Goal: Task Accomplishment & Management: Complete application form

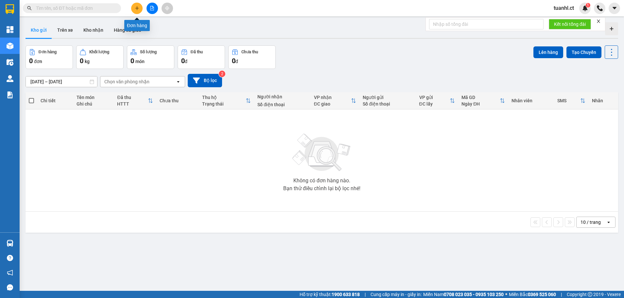
click at [139, 9] on icon "plus" at bounding box center [137, 8] width 5 height 5
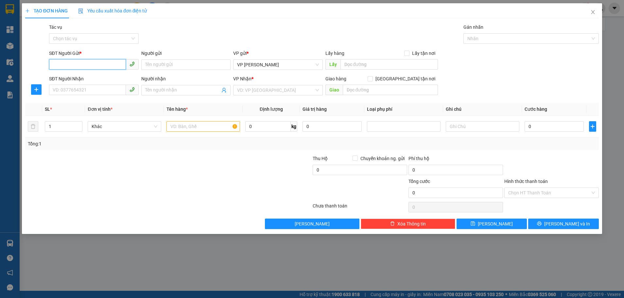
click at [63, 63] on input "SĐT Người Gửi *" at bounding box center [87, 64] width 77 height 10
type input "0976602776"
click at [61, 78] on div "0976602776 - k" at bounding box center [94, 77] width 82 height 7
type input "k"
type input "0974062561"
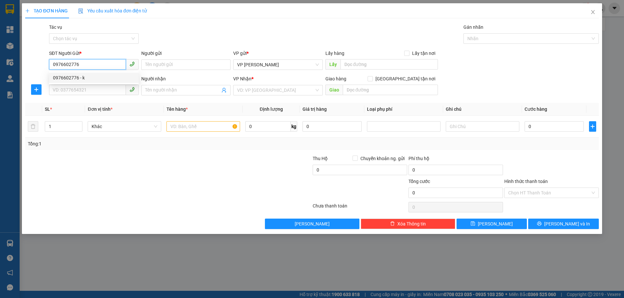
type input "chịu huyền"
type input "xuân mỹ"
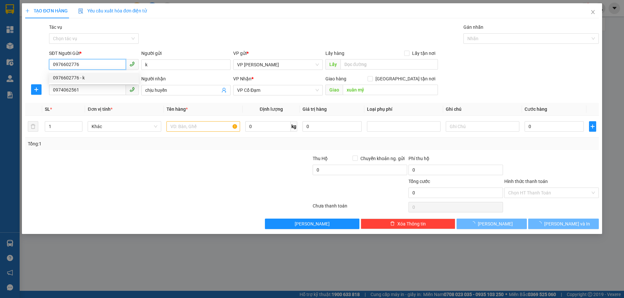
type input "530.000"
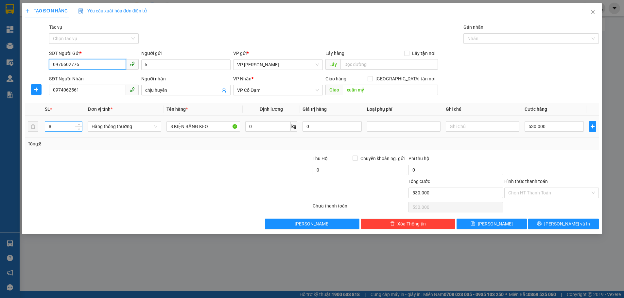
type input "0976602776"
click at [67, 129] on input "8" at bounding box center [63, 127] width 37 height 10
type input "3"
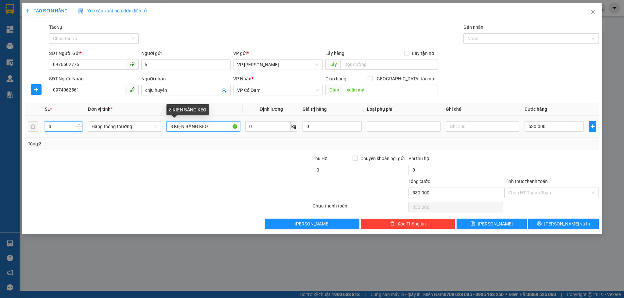
click at [172, 128] on input "8 KIỆN BĂNG KEO" at bounding box center [204, 126] width 74 height 10
type input "3 KIỆN BĂNG KEO"
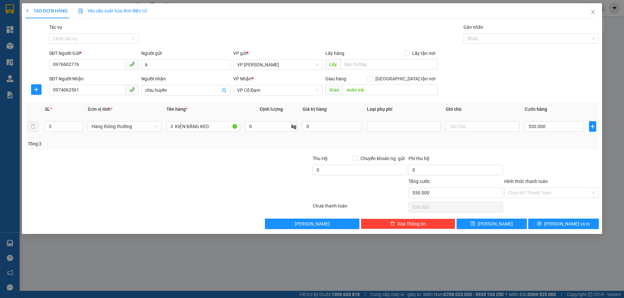
click at [550, 132] on div "530.000" at bounding box center [554, 126] width 59 height 13
click at [550, 126] on input "530.000" at bounding box center [554, 126] width 59 height 10
type input "0"
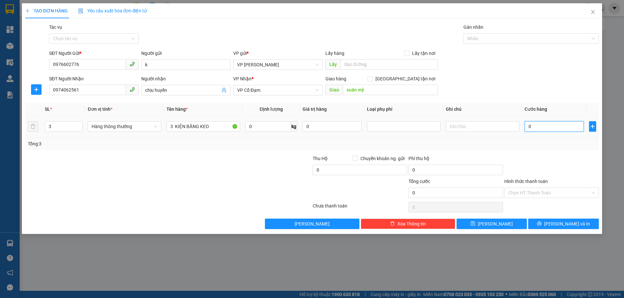
click at [529, 126] on input "0" at bounding box center [554, 126] width 59 height 10
type input "10"
type input "150"
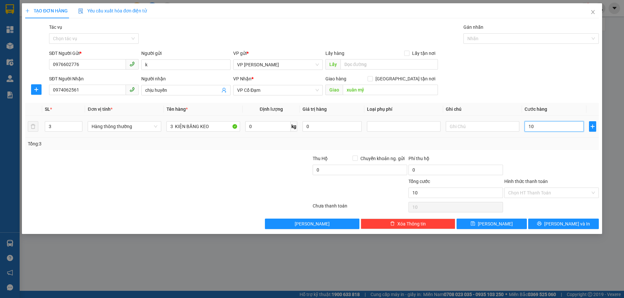
type input "150"
type input "10"
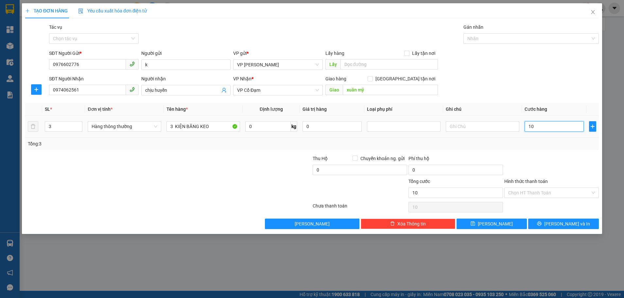
type input "160"
type input "160.000"
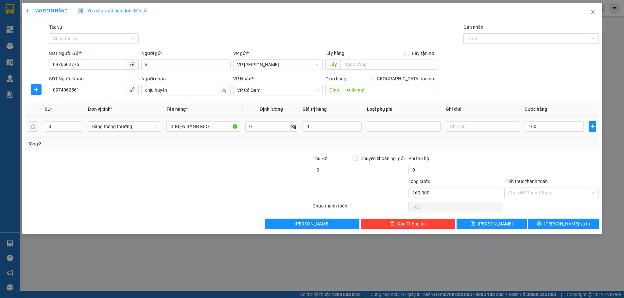
type input "160.000"
click at [539, 164] on div at bounding box center [552, 166] width 96 height 23
click at [557, 219] on button "[PERSON_NAME] và In" at bounding box center [563, 224] width 71 height 10
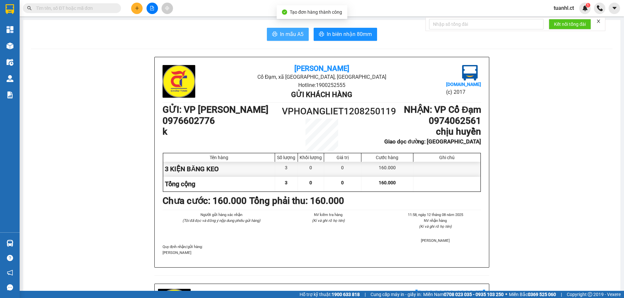
click at [286, 37] on span "In mẫu A5" at bounding box center [292, 34] width 24 height 8
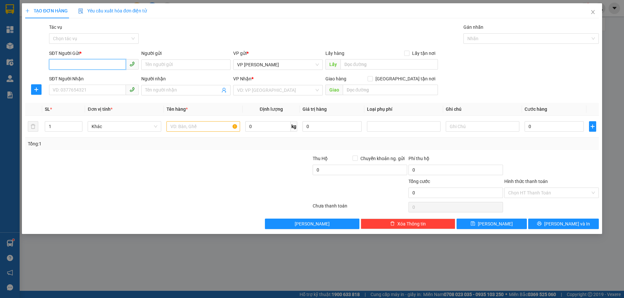
click at [61, 62] on input "SĐT Người Gửi *" at bounding box center [87, 64] width 77 height 10
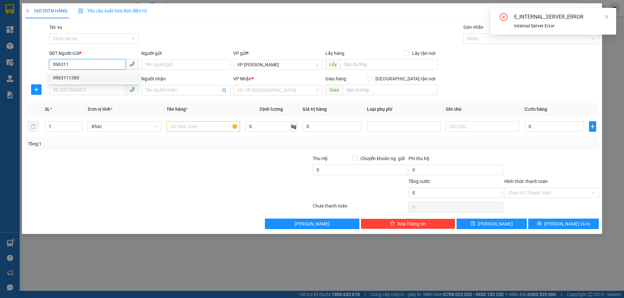
click at [68, 74] on div "0963111380" at bounding box center [94, 78] width 90 height 10
type input "0963111380"
type input "0378385225"
type input "C HỒNG"
type input "XUÂN THÀNH"
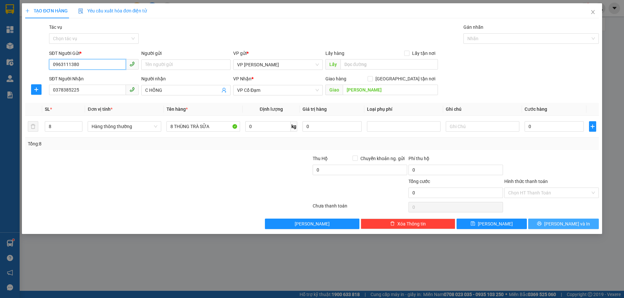
type input "0963111380"
click at [546, 222] on button "[PERSON_NAME] và In" at bounding box center [563, 224] width 71 height 10
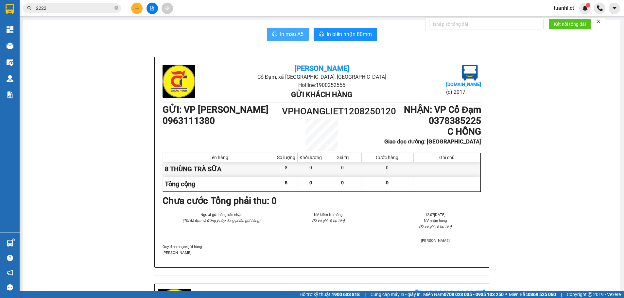
click at [283, 35] on span "In mẫu A5" at bounding box center [292, 34] width 24 height 8
click at [136, 7] on icon "plus" at bounding box center [137, 8] width 5 height 5
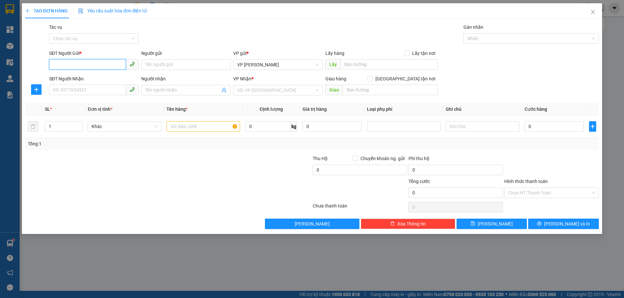
click at [58, 68] on input "SĐT Người Gửi *" at bounding box center [87, 64] width 77 height 10
type input "0786655558"
click at [178, 66] on input "Người gửi" at bounding box center [186, 65] width 90 height 10
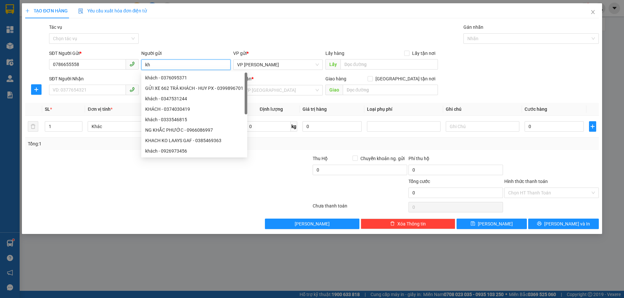
type input "k"
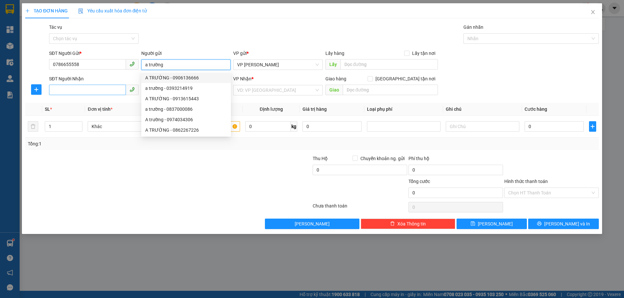
type input "a trường"
click at [69, 89] on input "SĐT Người Nhận" at bounding box center [87, 90] width 77 height 10
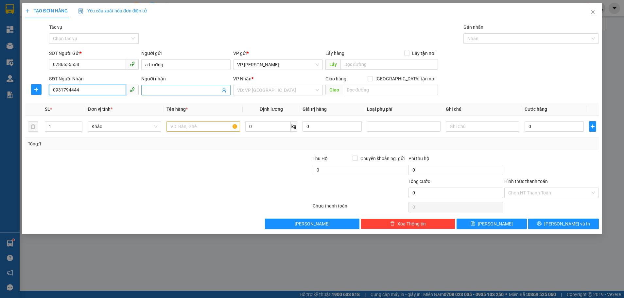
type input "0931794444"
click at [179, 91] on input "Người nhận" at bounding box center [182, 90] width 75 height 7
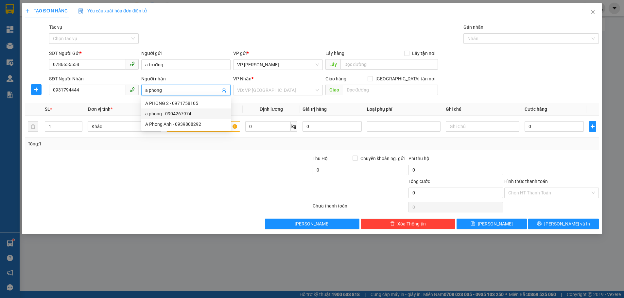
type input "a phong"
click at [140, 184] on div at bounding box center [121, 189] width 192 height 23
click at [175, 129] on input "text" at bounding box center [204, 126] width 74 height 10
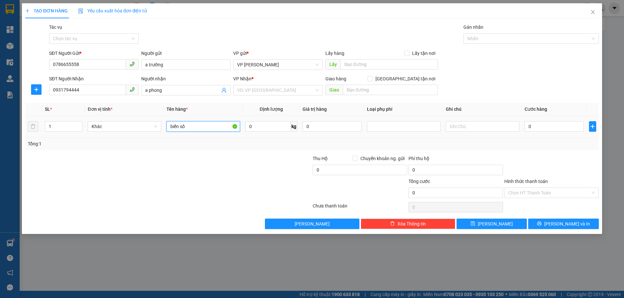
type input "biển số"
click at [536, 132] on div "0" at bounding box center [554, 126] width 59 height 13
click at [535, 130] on input "0" at bounding box center [554, 126] width 59 height 10
type input "4"
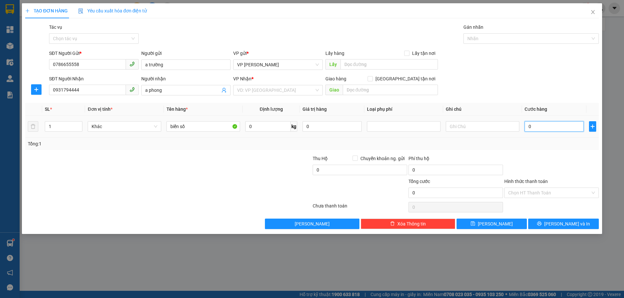
type input "4"
type input "40"
type input "40.000"
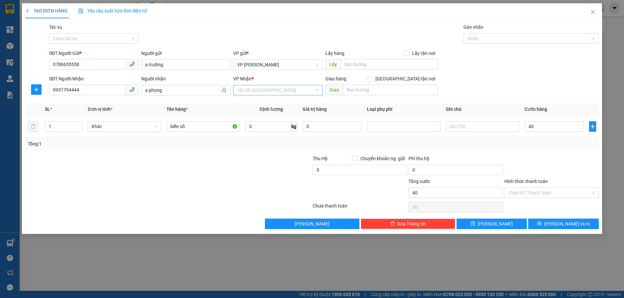
type input "40.000"
click at [275, 93] on input "search" at bounding box center [275, 90] width 77 height 10
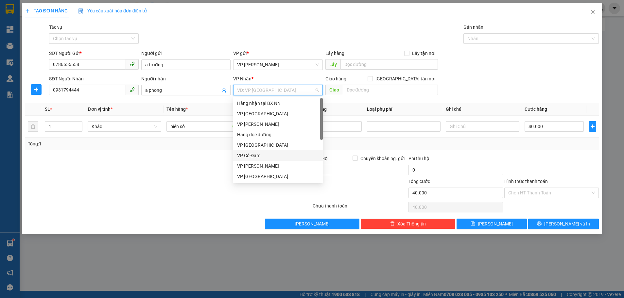
click at [262, 154] on div "VP Cổ Đạm" at bounding box center [278, 155] width 82 height 7
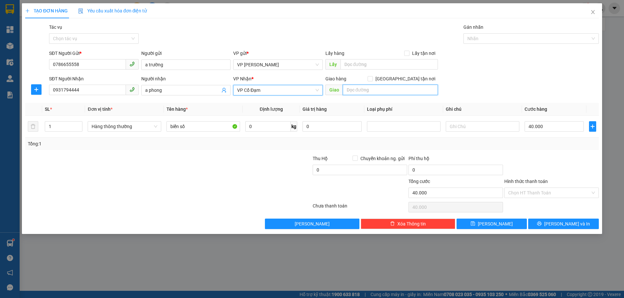
click at [357, 91] on input "text" at bounding box center [390, 90] width 95 height 10
type input "cầu trù"
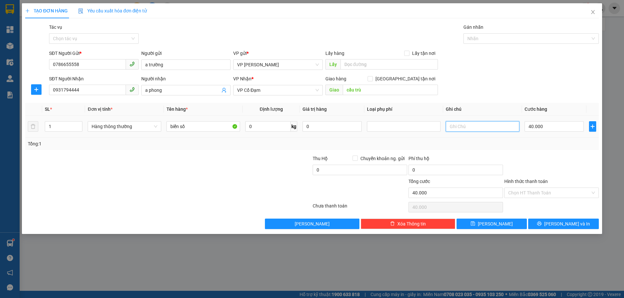
click at [452, 127] on input "text" at bounding box center [483, 126] width 74 height 10
type input "hàng cần gấp"
click at [530, 194] on input "Hình thức thanh toán" at bounding box center [550, 193] width 82 height 10
click at [544, 224] on button "[PERSON_NAME] và In" at bounding box center [563, 224] width 71 height 10
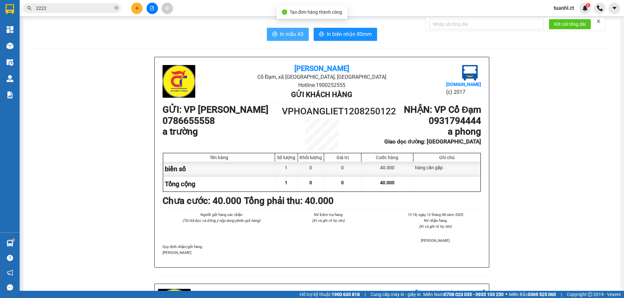
click at [293, 35] on span "In mẫu A5" at bounding box center [292, 34] width 24 height 8
